Goal: Information Seeking & Learning: Learn about a topic

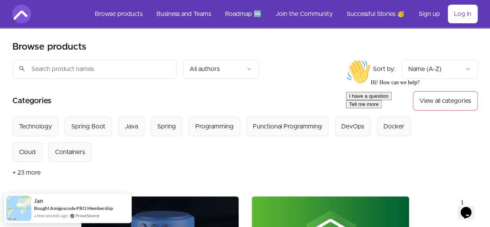
click at [136, 67] on input "search" at bounding box center [94, 68] width 164 height 19
paste input "Microservices and Distributed Systems"
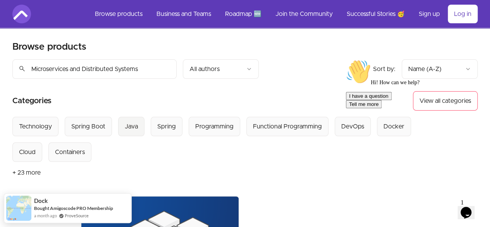
scroll to position [155, 0]
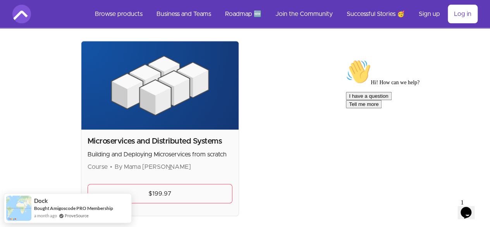
type input "Microservices and Distributed Systems"
click at [84, 76] on img at bounding box center [159, 85] width 157 height 88
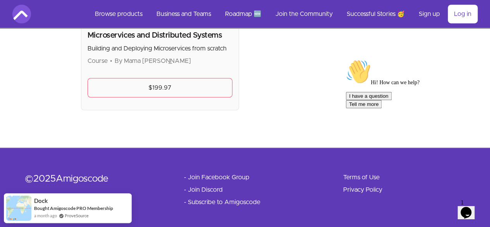
scroll to position [183, 0]
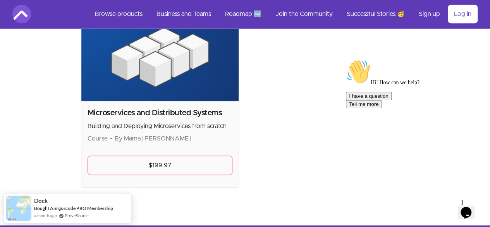
click at [85, 90] on img at bounding box center [159, 57] width 157 height 88
click at [88, 107] on h2 "Microservices and Distributed Systems" at bounding box center [160, 112] width 145 height 11
click at [88, 110] on h2 "Microservices and Distributed Systems" at bounding box center [160, 112] width 145 height 11
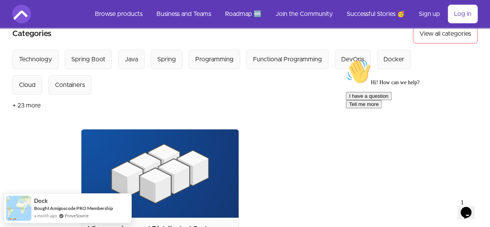
click at [84, 130] on img at bounding box center [159, 173] width 157 height 88
click at [81, 139] on img at bounding box center [159, 173] width 157 height 88
click at [105, 163] on img at bounding box center [159, 173] width 157 height 88
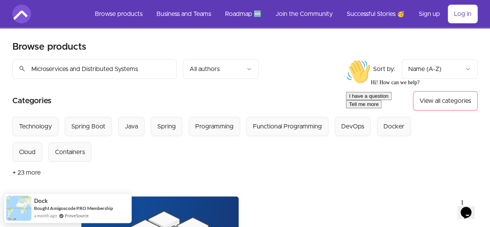
scroll to position [194, 0]
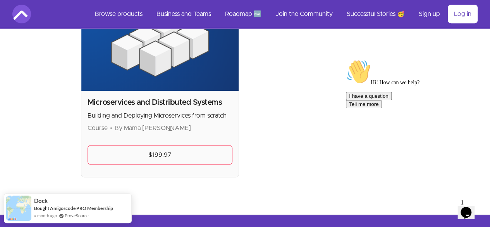
click at [115, 125] on span "By Mama [PERSON_NAME]" at bounding box center [153, 128] width 76 height 6
click at [89, 92] on div "Microservices and Distributed Systems Building and Deploying Microservices from…" at bounding box center [159, 134] width 157 height 86
